Goal: Transaction & Acquisition: Book appointment/travel/reservation

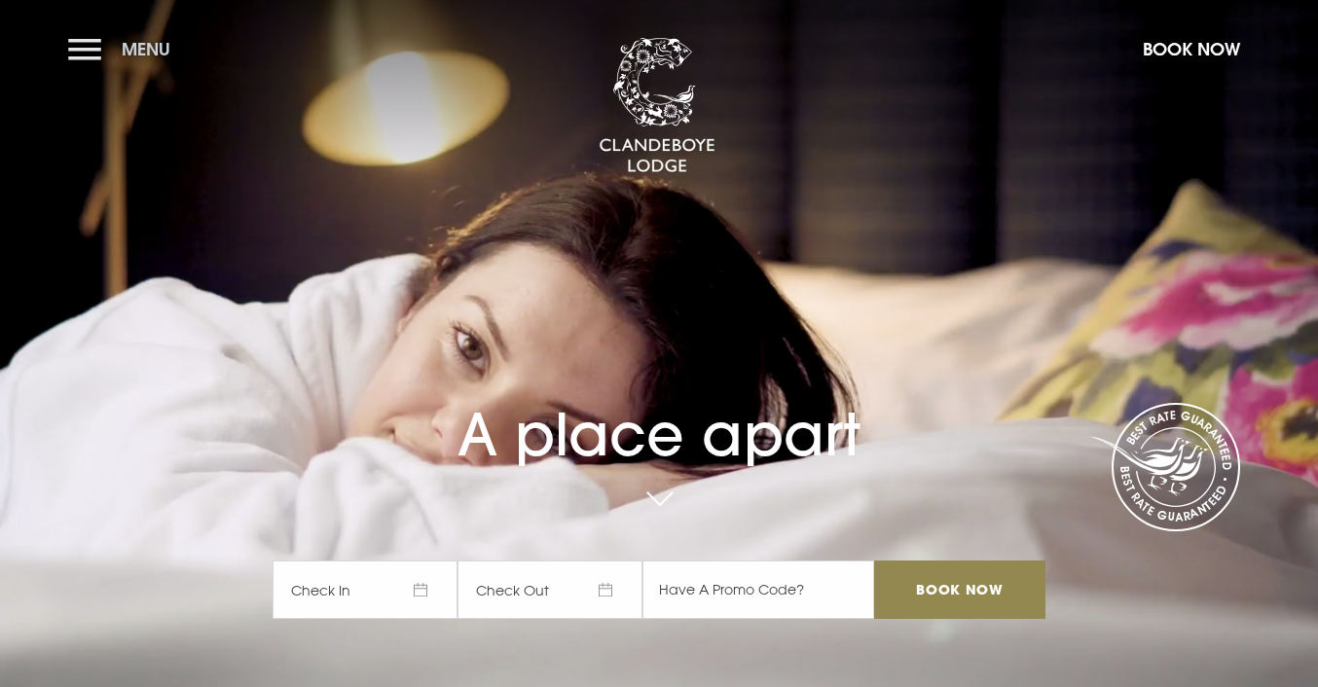
click at [86, 52] on button "Menu" at bounding box center [124, 49] width 112 height 42
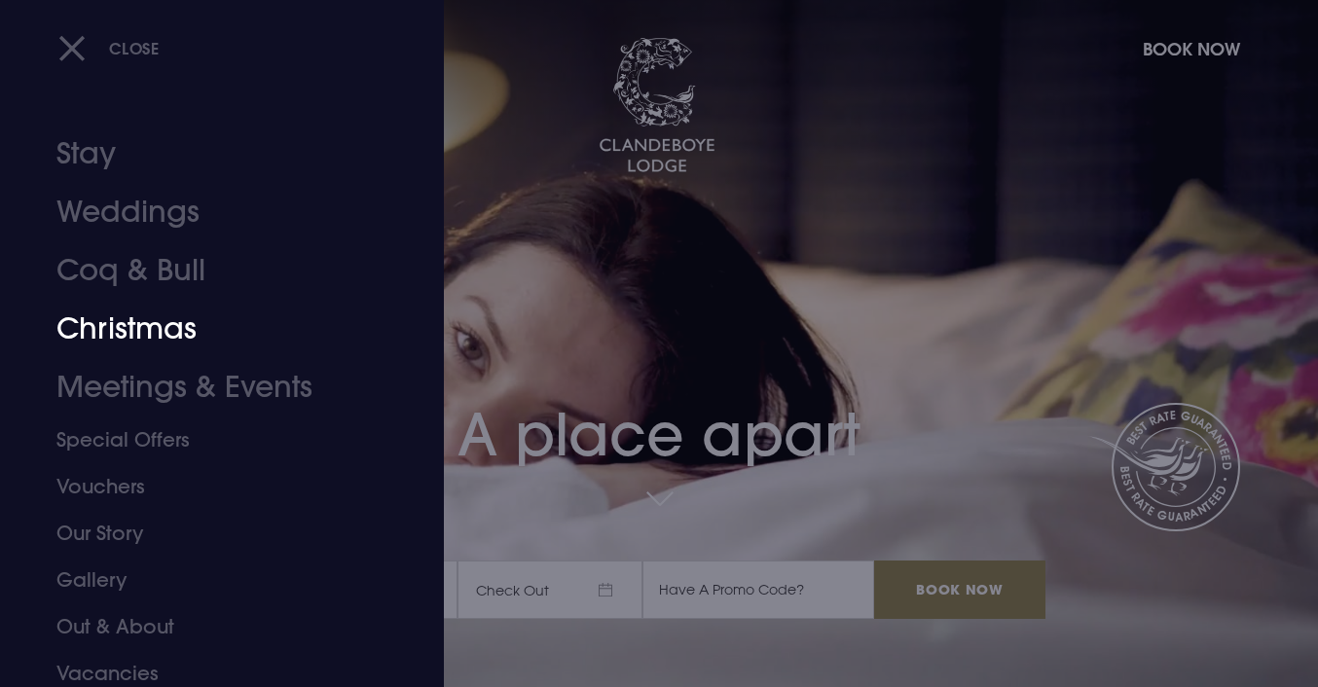
click at [113, 322] on link "Christmas" at bounding box center [210, 329] width 308 height 58
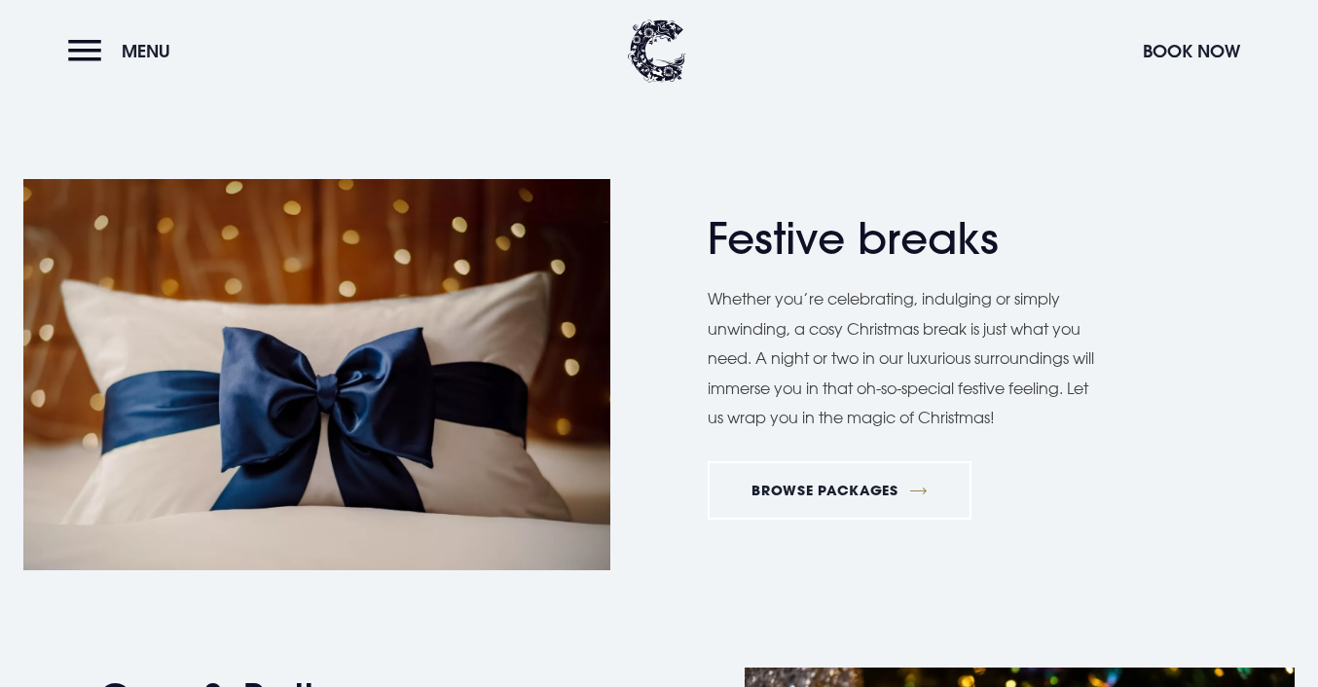
scroll to position [951, 0]
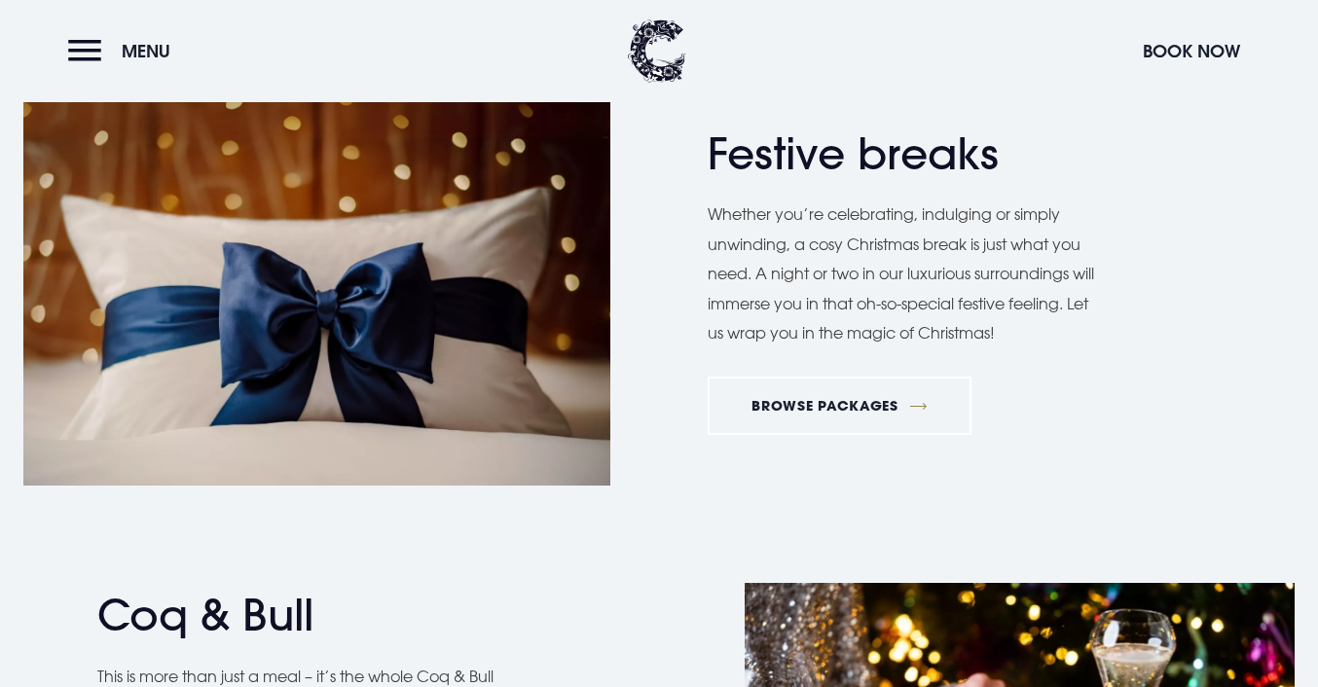
click at [835, 451] on div "Festive breaks Whether you’re celebrating, indulging or simply unwinding, a cos…" at bounding box center [659, 289] width 1318 height 391
click at [835, 408] on link "BROWSE PACKAGES" at bounding box center [839, 406] width 264 height 58
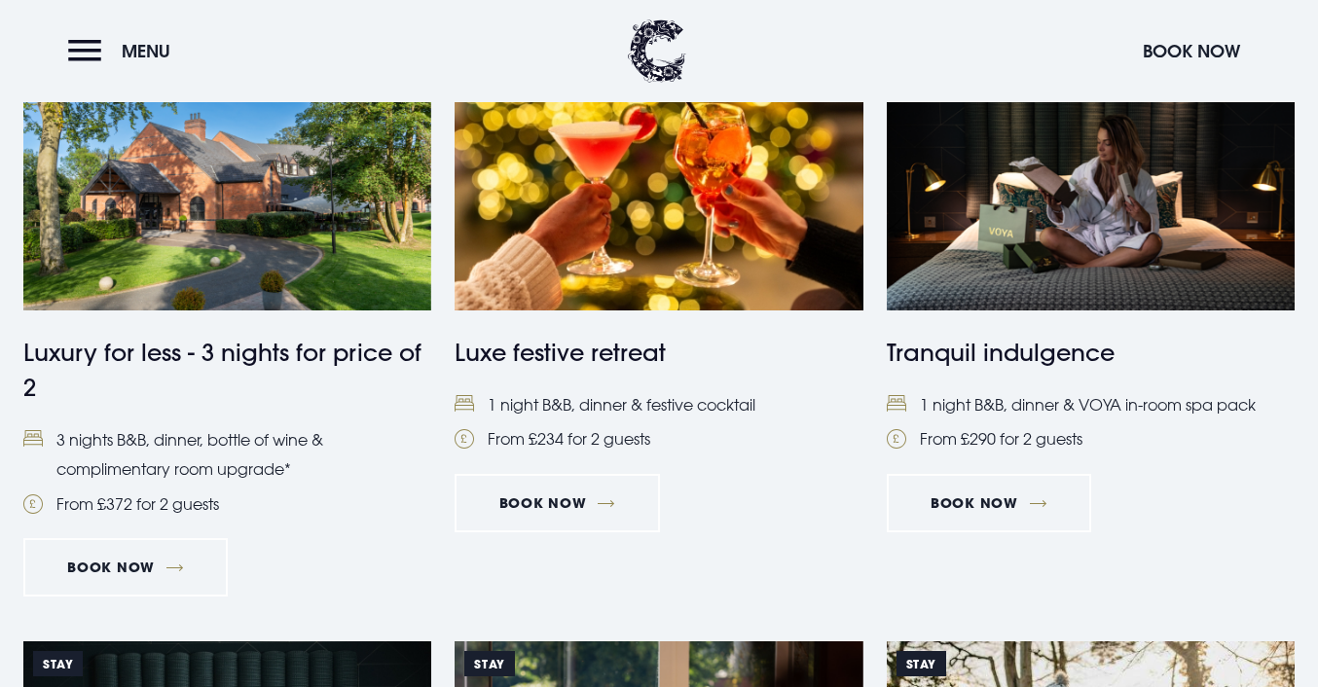
scroll to position [1446, 0]
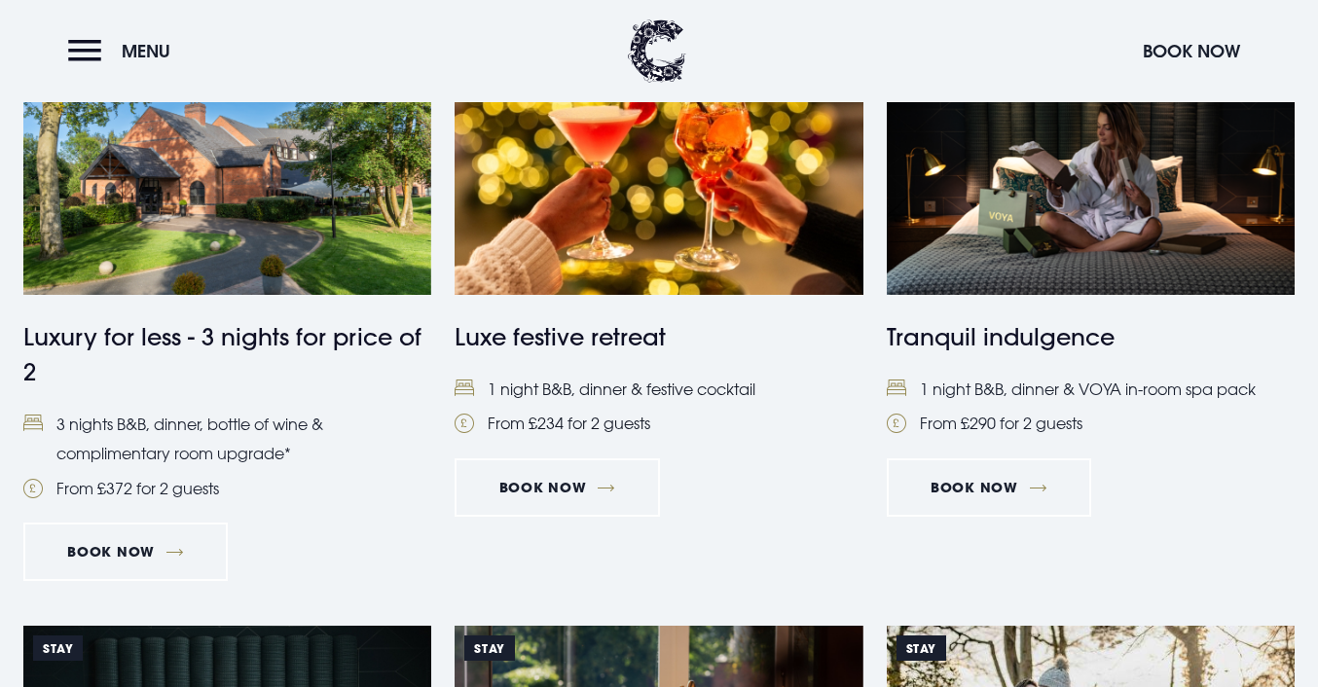
click at [560, 249] on img at bounding box center [658, 158] width 408 height 271
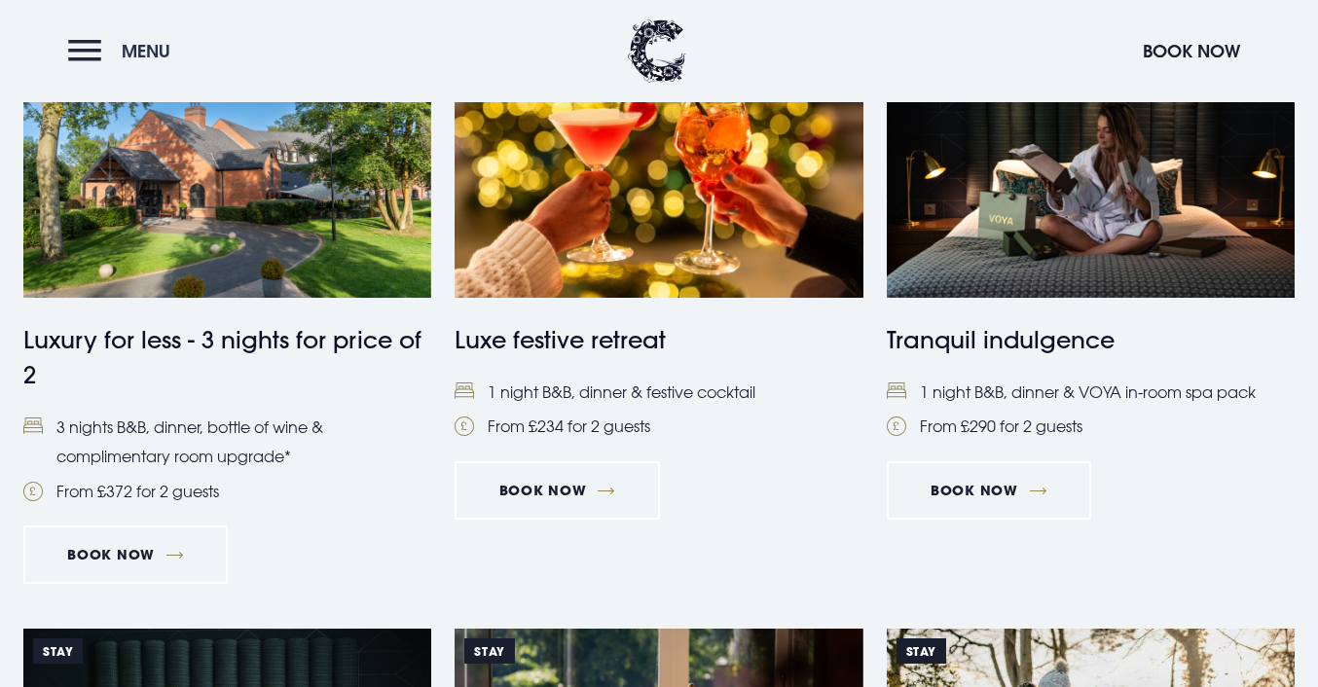
scroll to position [1446, 0]
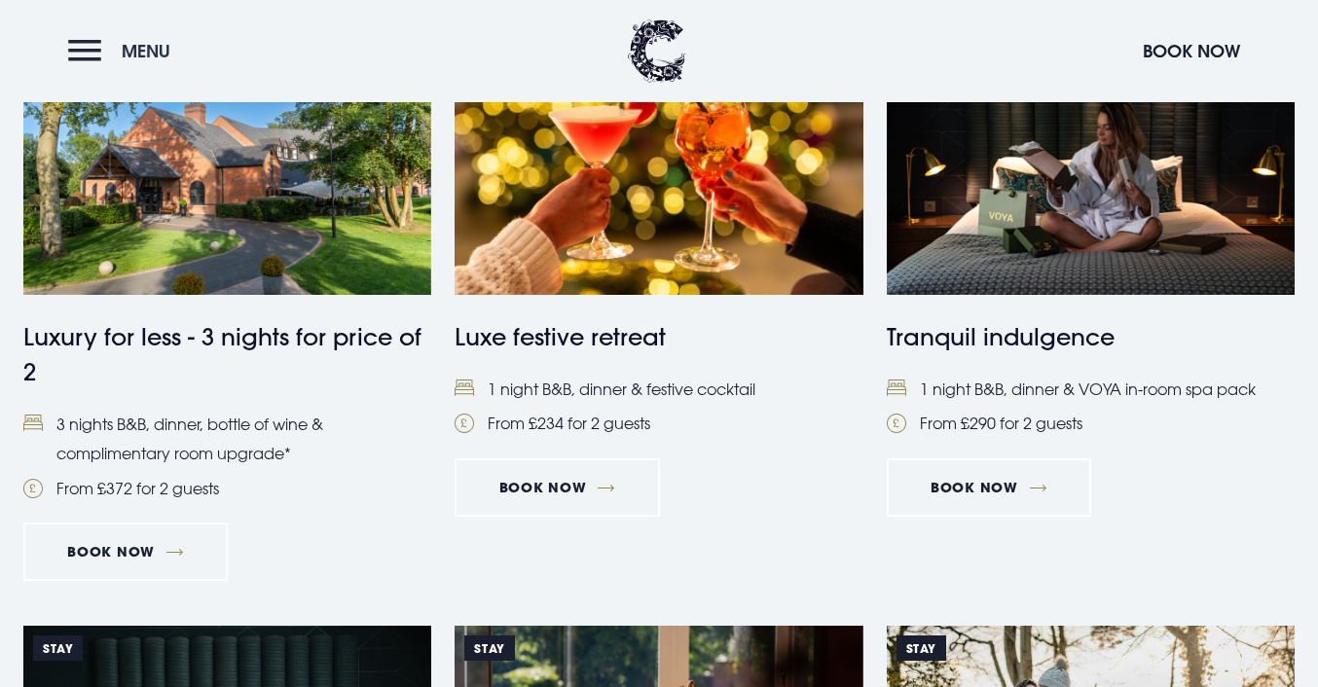
click at [85, 55] on button "Menu" at bounding box center [124, 51] width 112 height 42
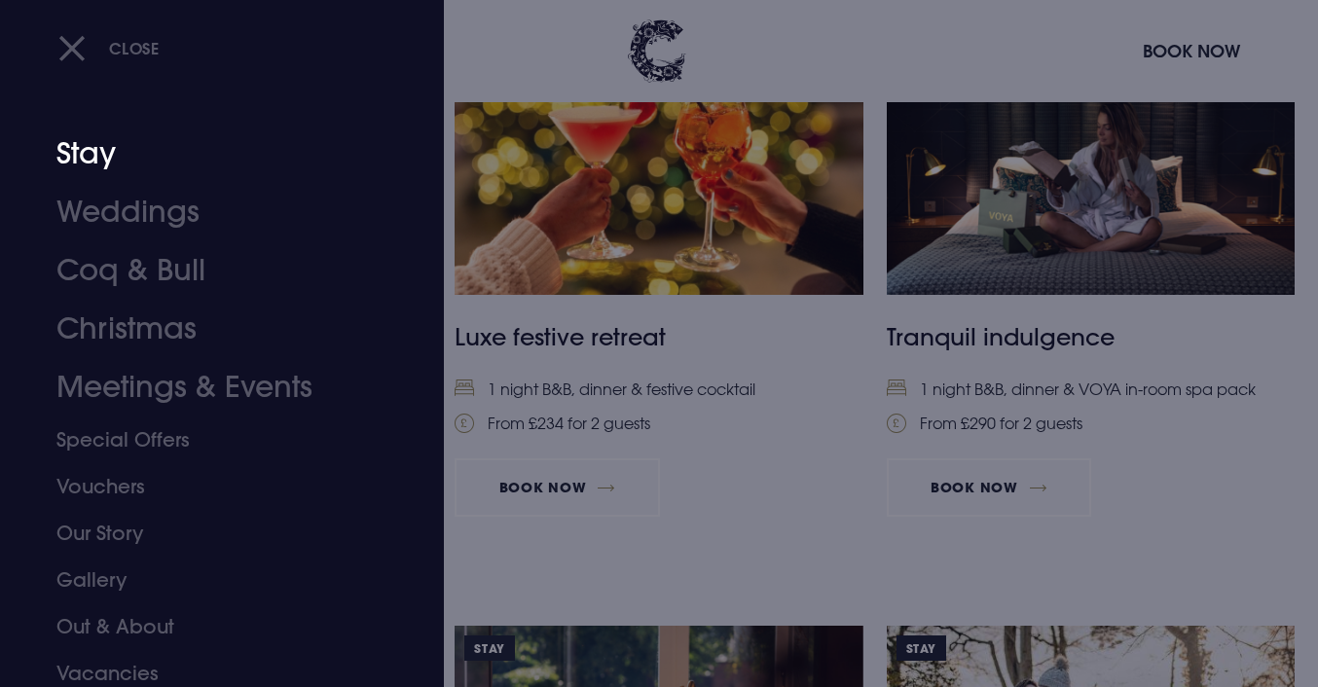
click at [106, 162] on link "Stay" at bounding box center [210, 154] width 308 height 58
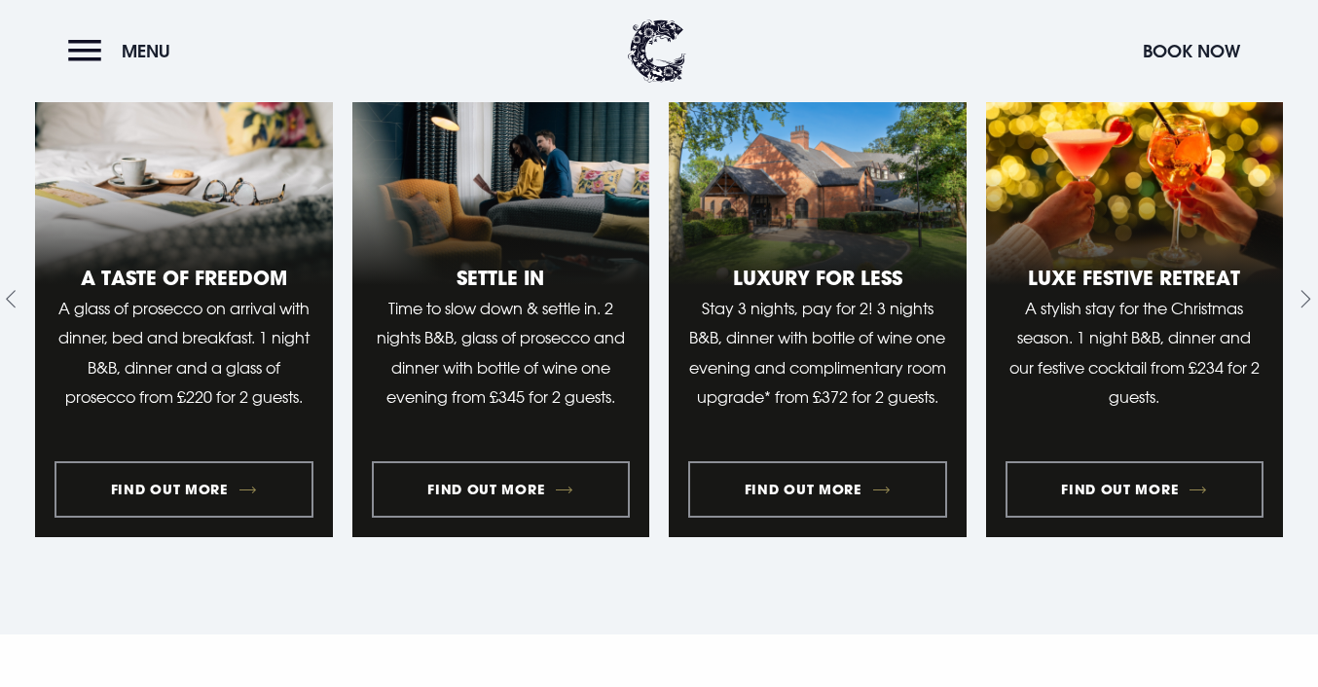
scroll to position [1590, 0]
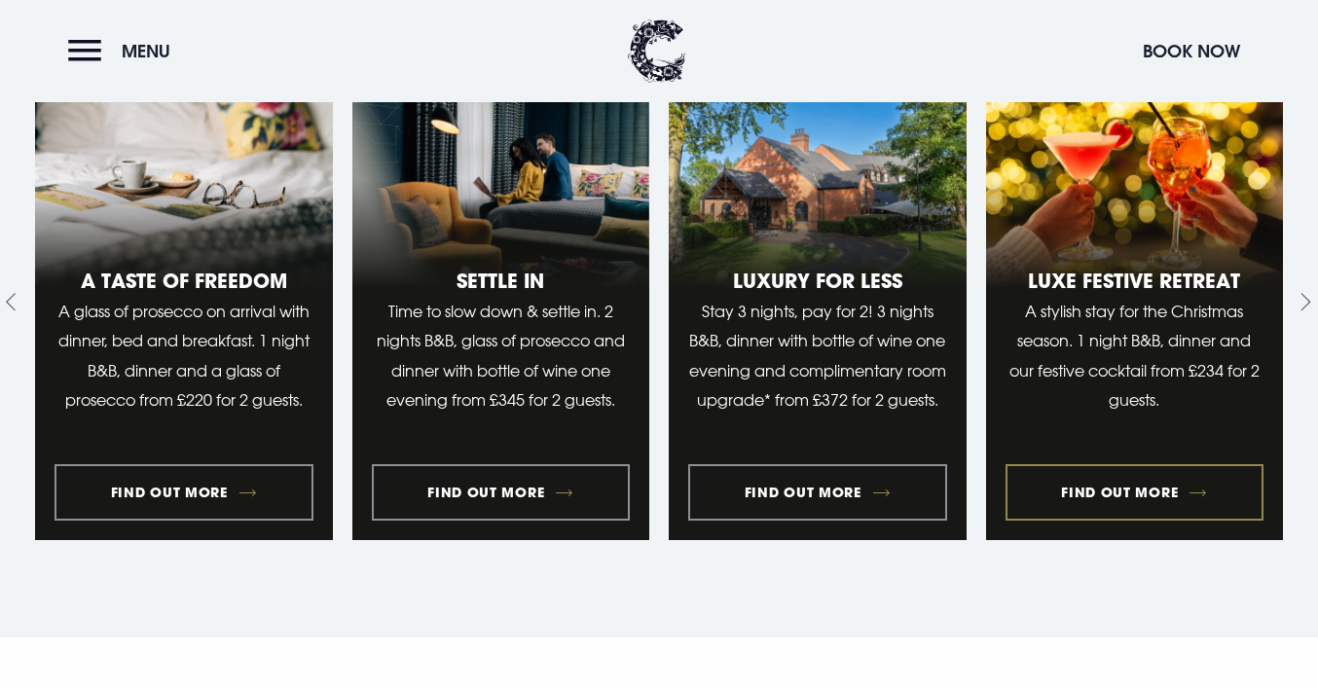
click at [1032, 235] on link "4 of 10" at bounding box center [1135, 302] width 298 height 476
click at [1133, 556] on section "Relax and reconnect Staycation experiences Escape to the countryside and enjoy …" at bounding box center [659, 174] width 1318 height 925
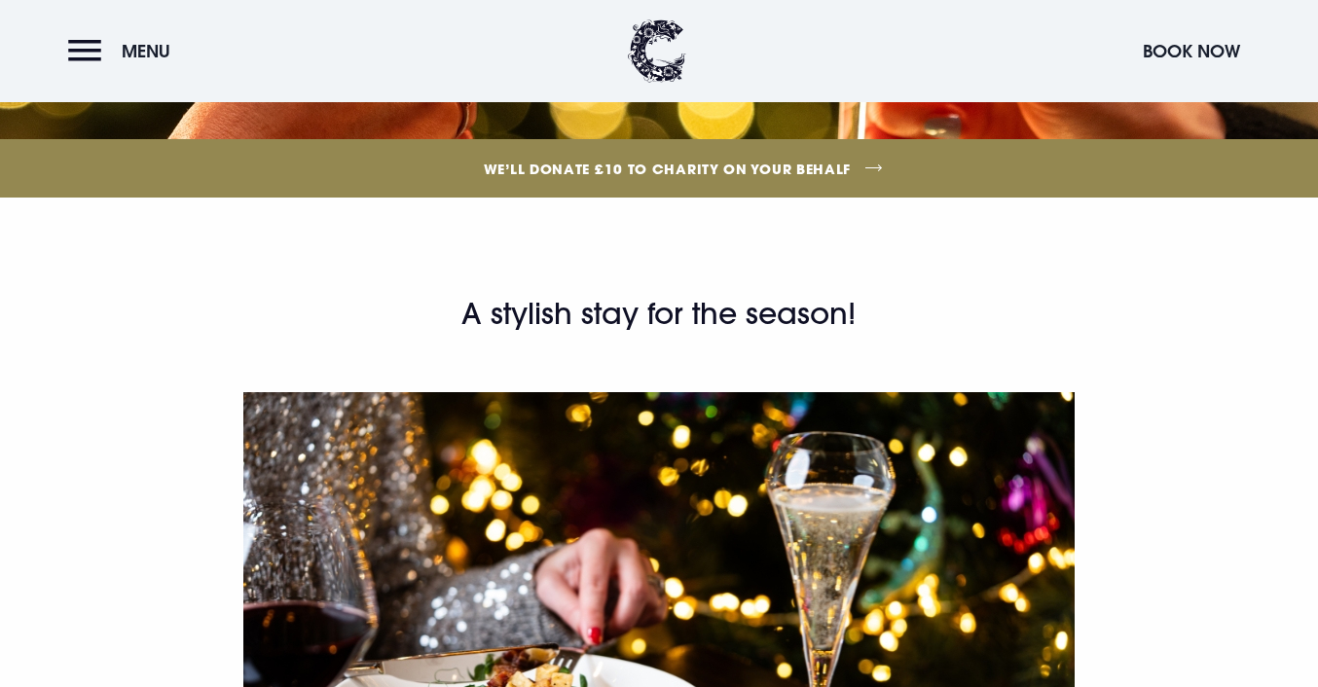
scroll to position [473, 0]
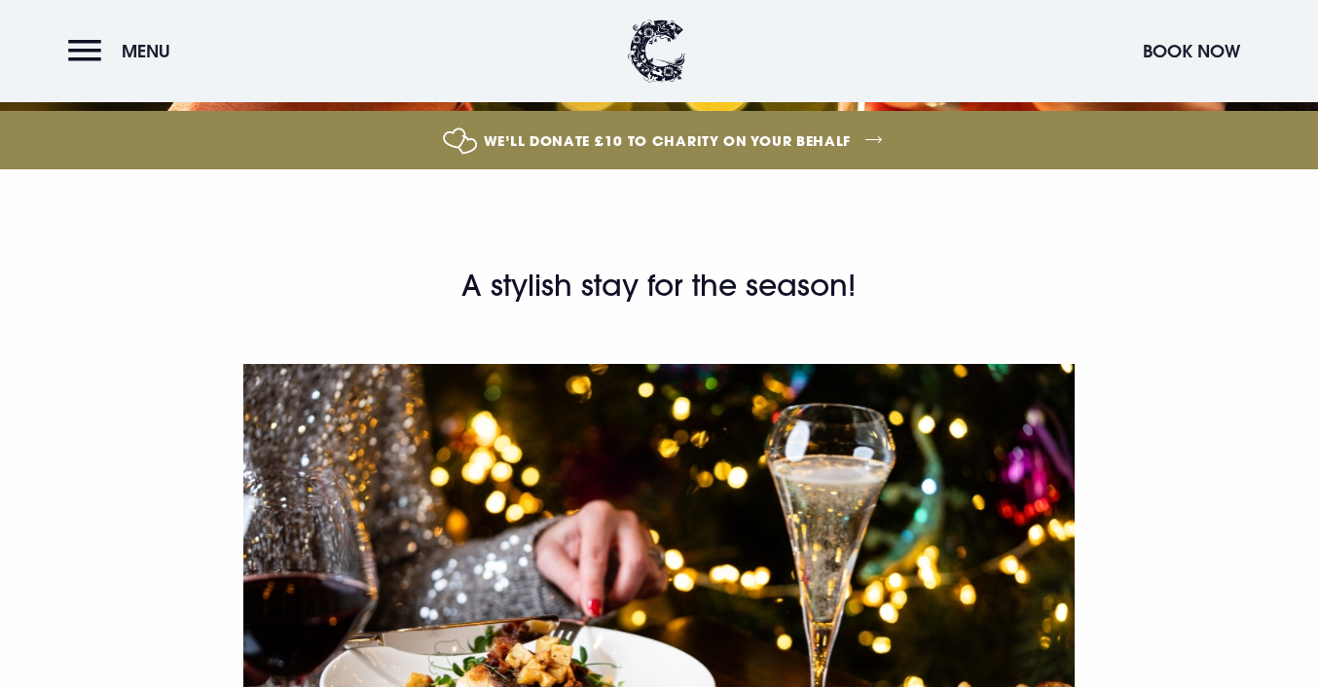
drag, startPoint x: 443, startPoint y: 301, endPoint x: 894, endPoint y: 300, distance: 451.5
click at [894, 300] on h2 "A stylish stay for the season!" at bounding box center [659, 286] width 926 height 39
copy h2 "A stylish stay for the season!"
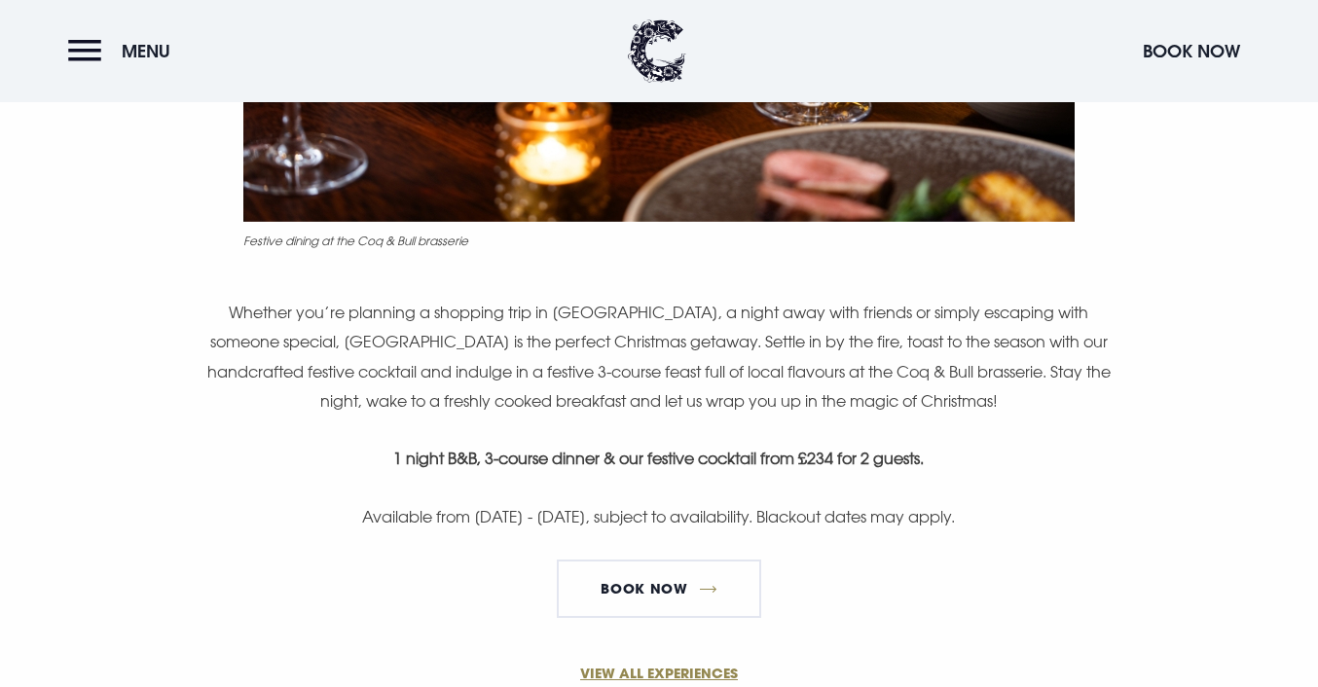
scroll to position [1170, 0]
click at [480, 523] on p "Available from 24th November - 31st December 2025, subject to availability. Bla…" at bounding box center [659, 515] width 926 height 29
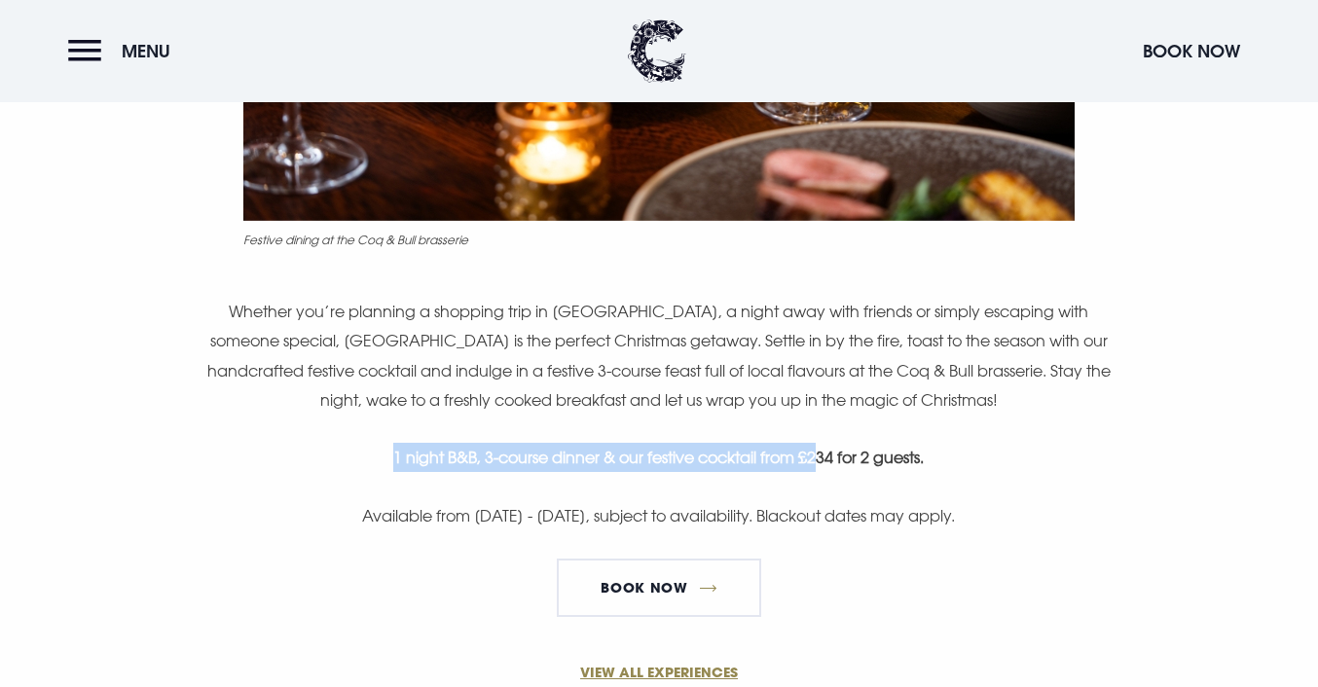
drag, startPoint x: 389, startPoint y: 463, endPoint x: 823, endPoint y: 461, distance: 434.0
click at [823, 461] on strong "1 night B&B, 3-course dinner & our festive cocktail from £234 for 2 guests." at bounding box center [658, 457] width 530 height 19
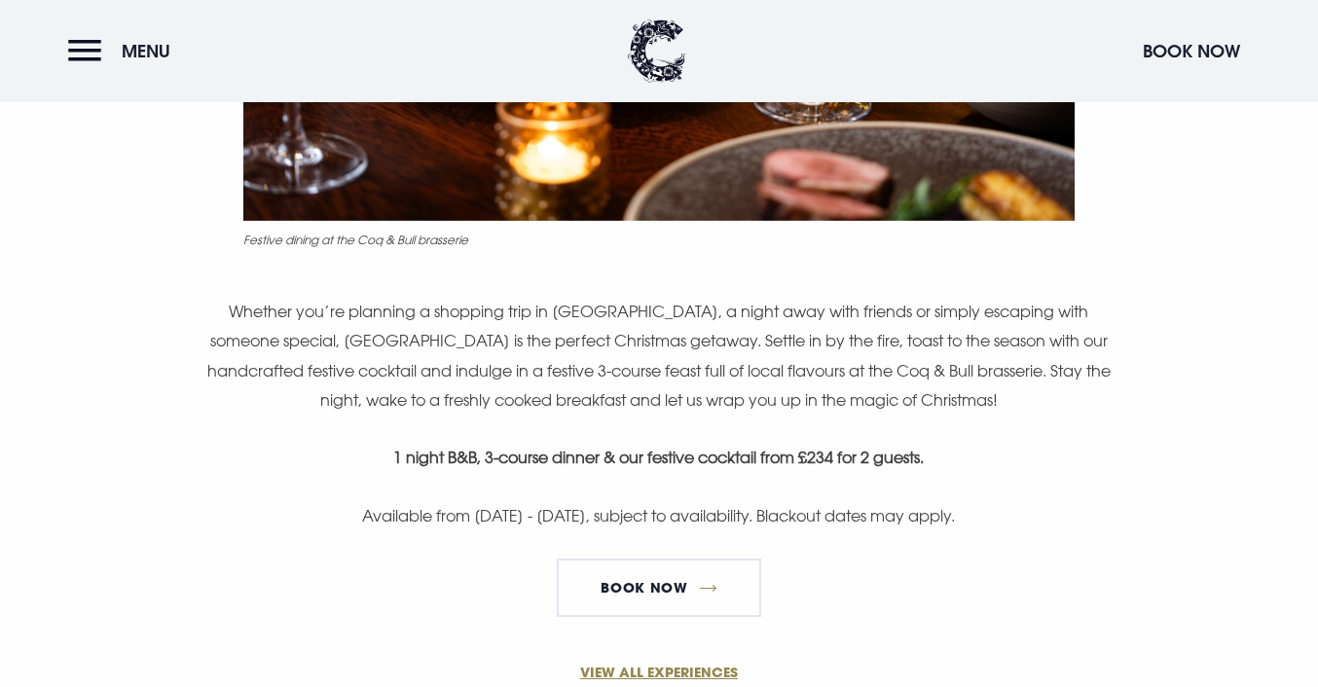
click at [830, 461] on strong "1 night B&B, 3-course dinner & our festive cocktail from £234 for 2 guests." at bounding box center [658, 457] width 530 height 19
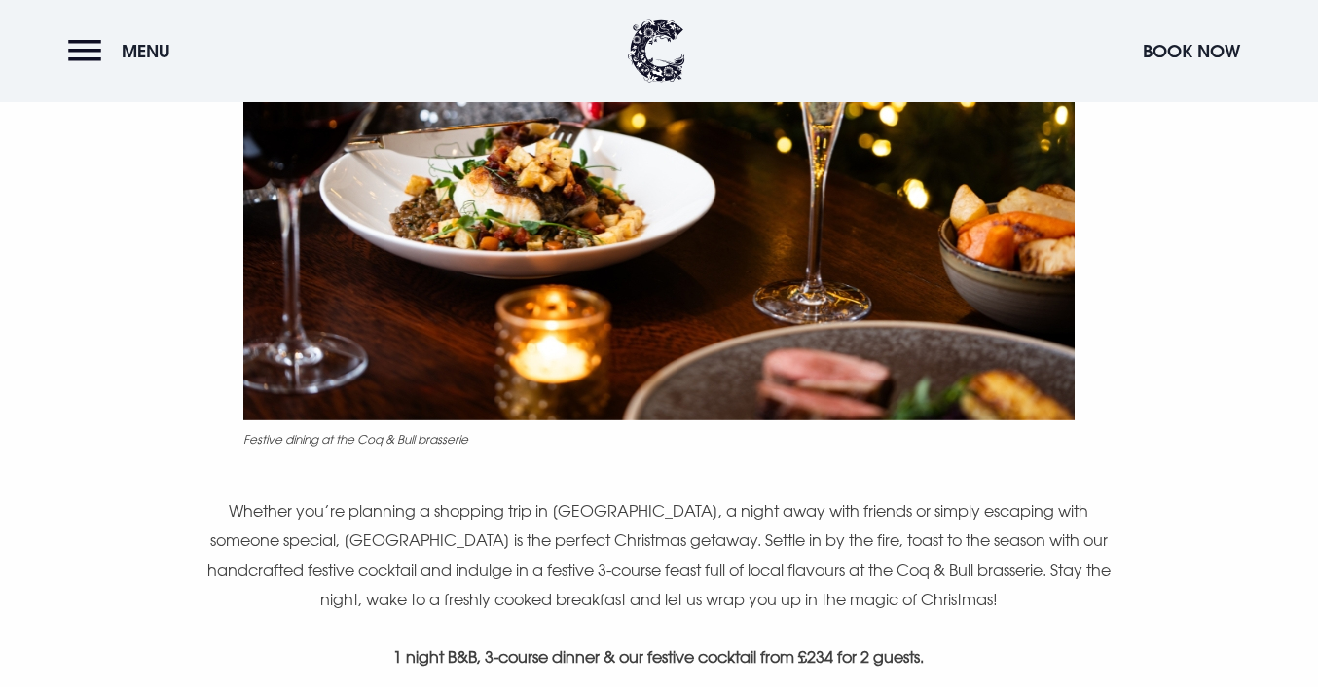
scroll to position [540, 0]
